Goal: Check status: Check status

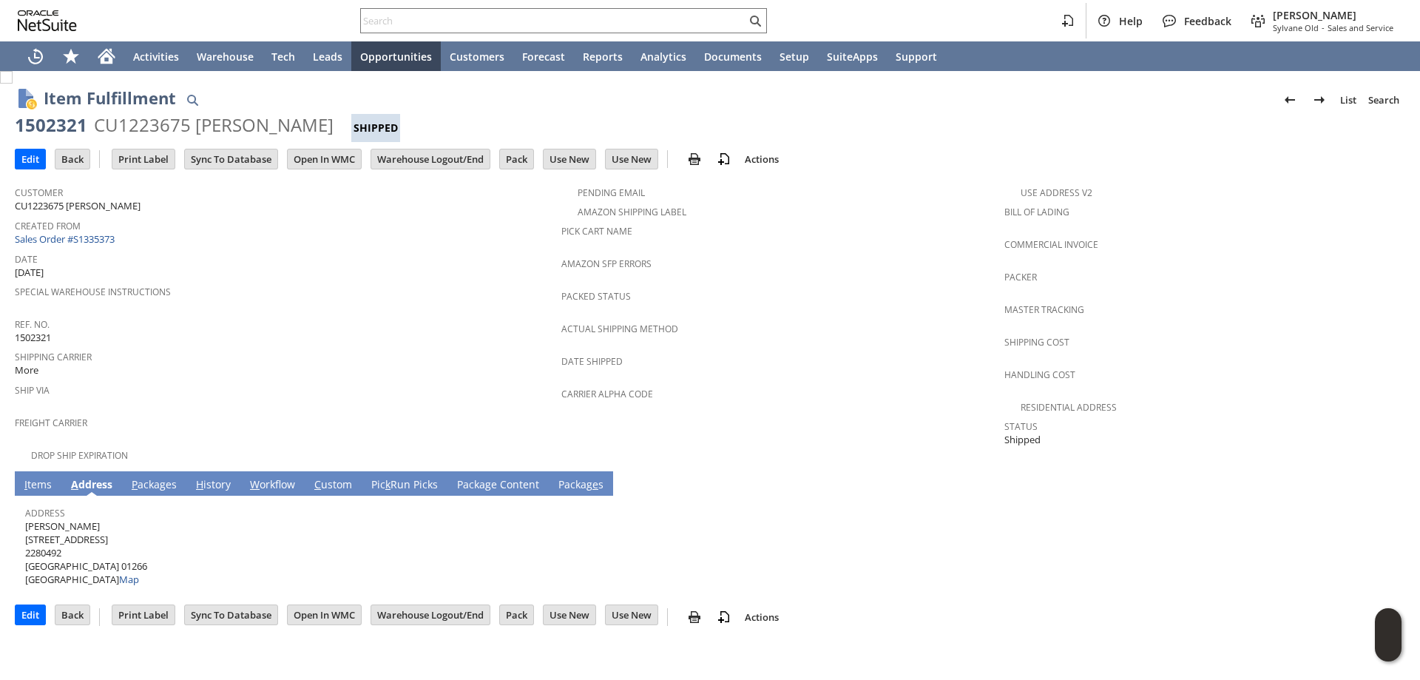
click at [150, 477] on link "P ackages" at bounding box center [154, 485] width 53 height 16
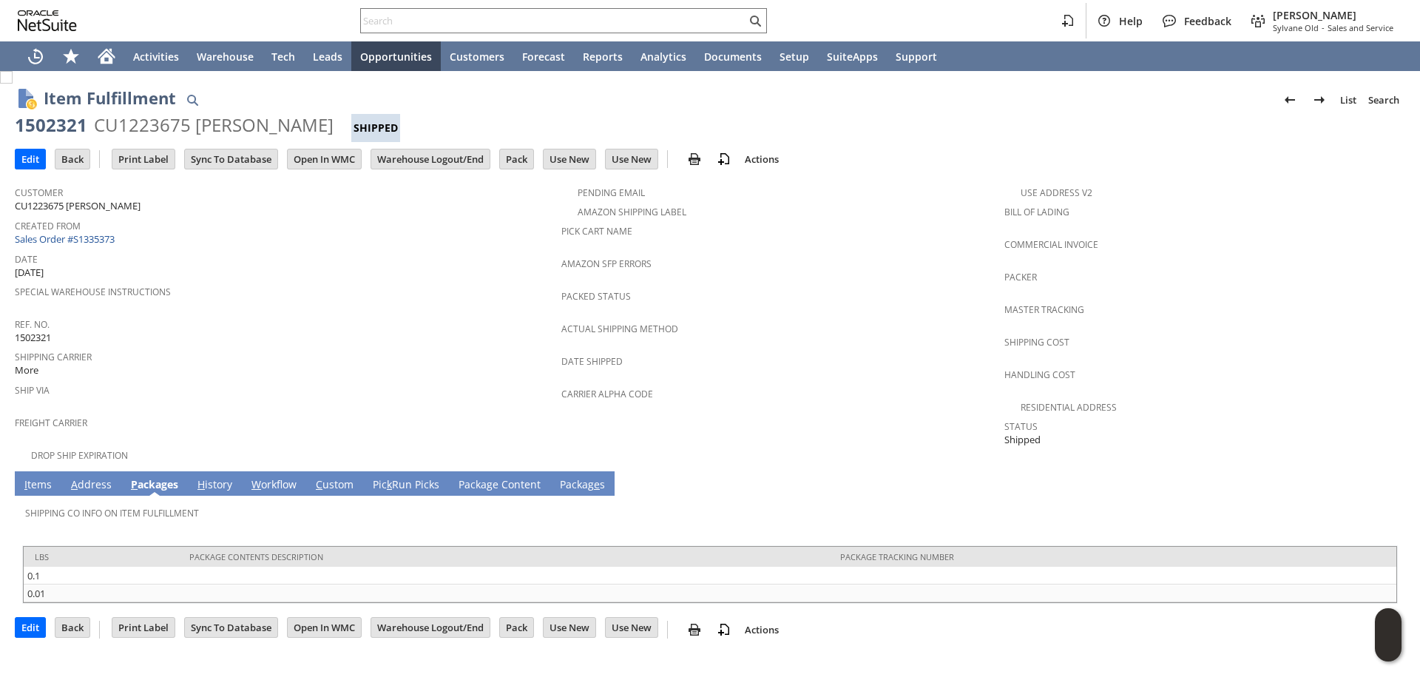
click at [38, 478] on link "I tems" at bounding box center [38, 485] width 35 height 16
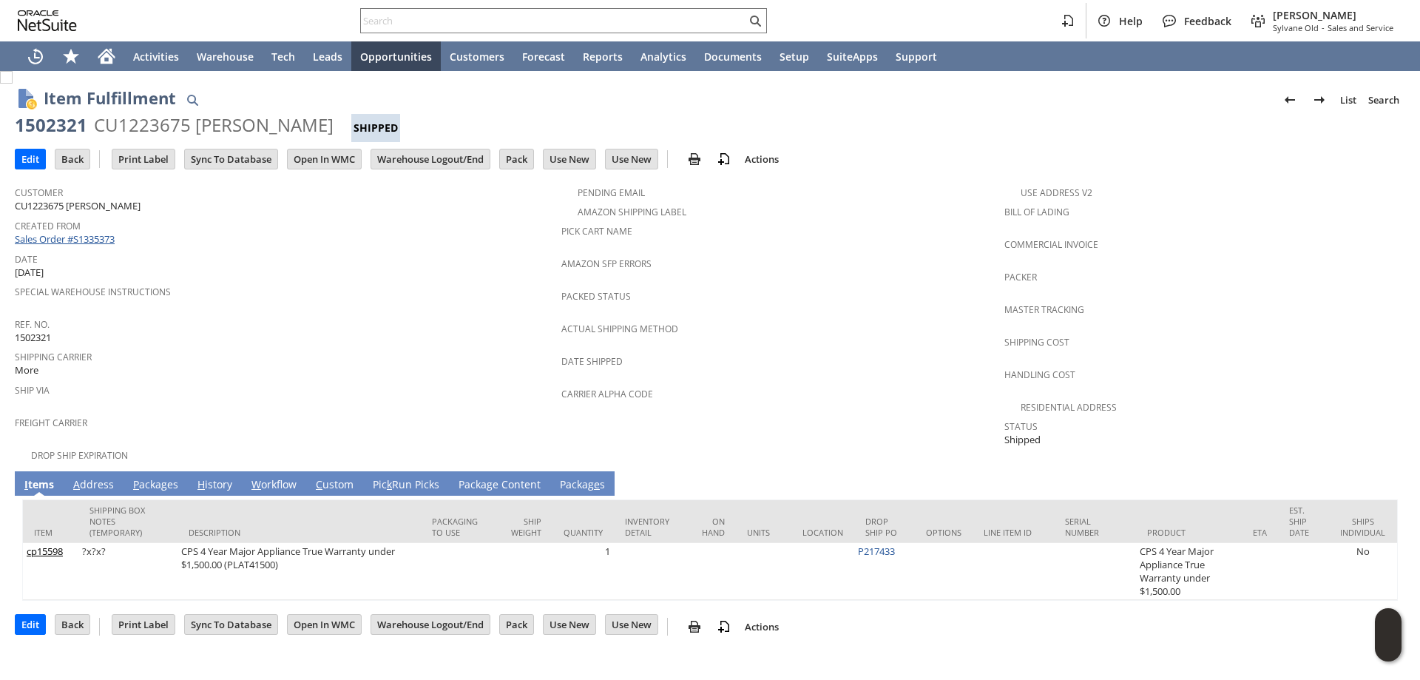
click at [87, 242] on link "Sales Order #S1335373" at bounding box center [67, 238] width 104 height 13
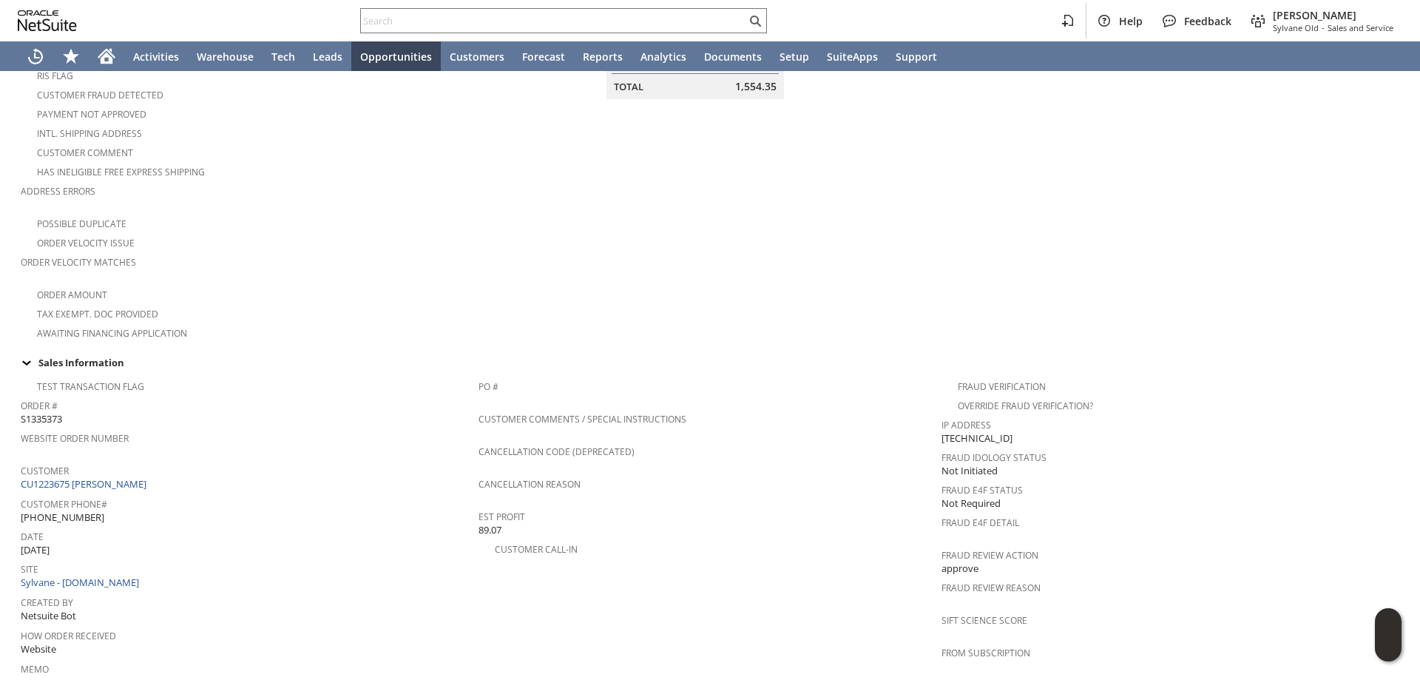
scroll to position [258, 0]
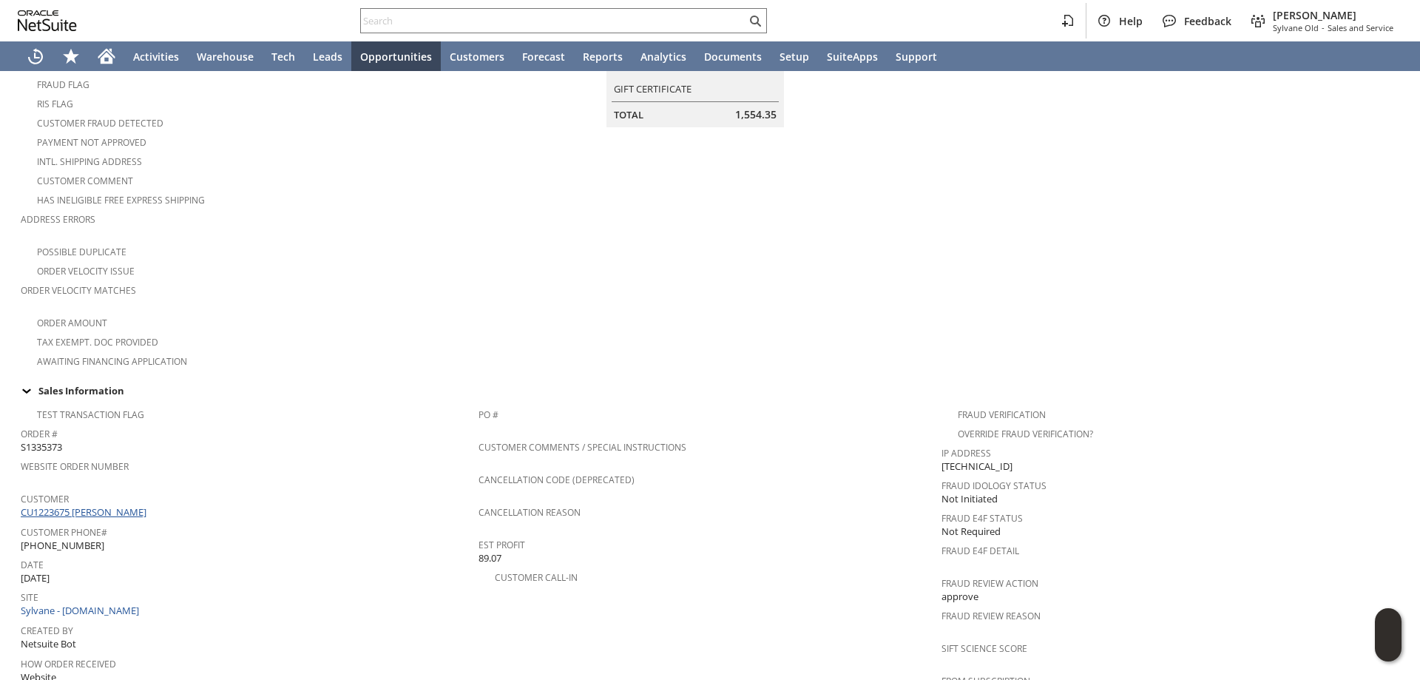
click at [97, 505] on link "CU1223675 [PERSON_NAME]" at bounding box center [85, 511] width 129 height 13
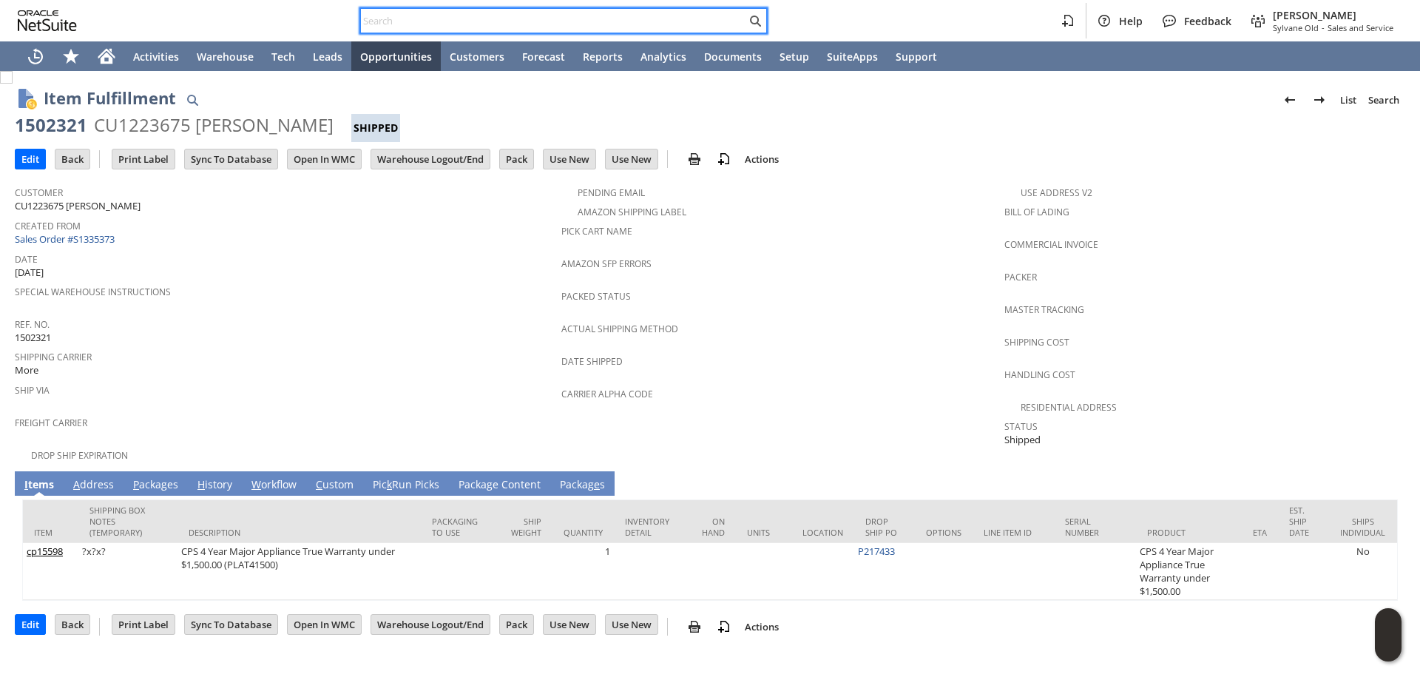
click at [445, 18] on input "text" at bounding box center [553, 21] width 385 height 18
paste input "7406270449"
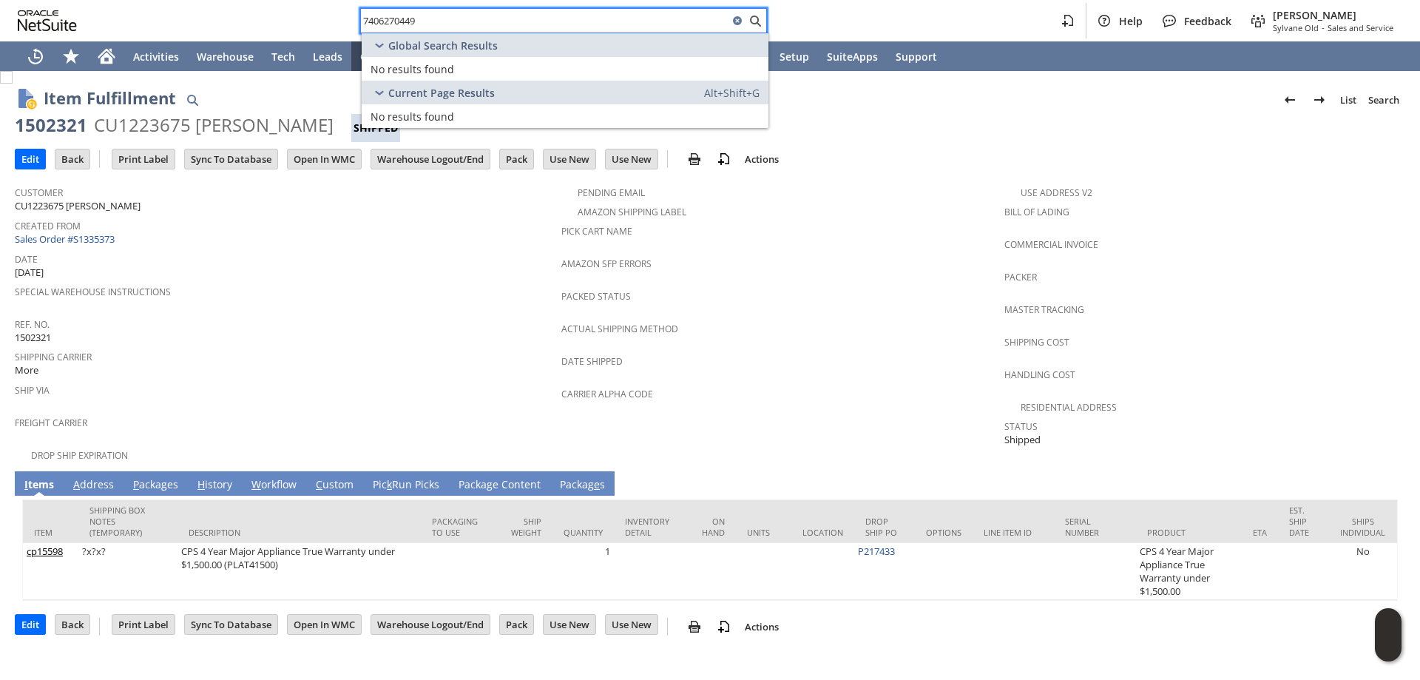
type input "7406270449"
